Goal: Navigation & Orientation: Find specific page/section

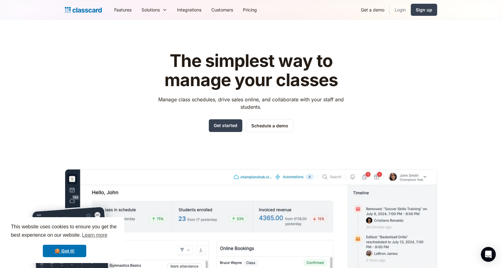
click at [402, 5] on link "Login" at bounding box center [400, 10] width 21 height 14
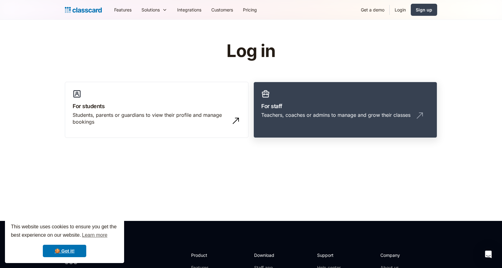
click at [328, 104] on h3 "For staff" at bounding box center [345, 106] width 168 height 8
